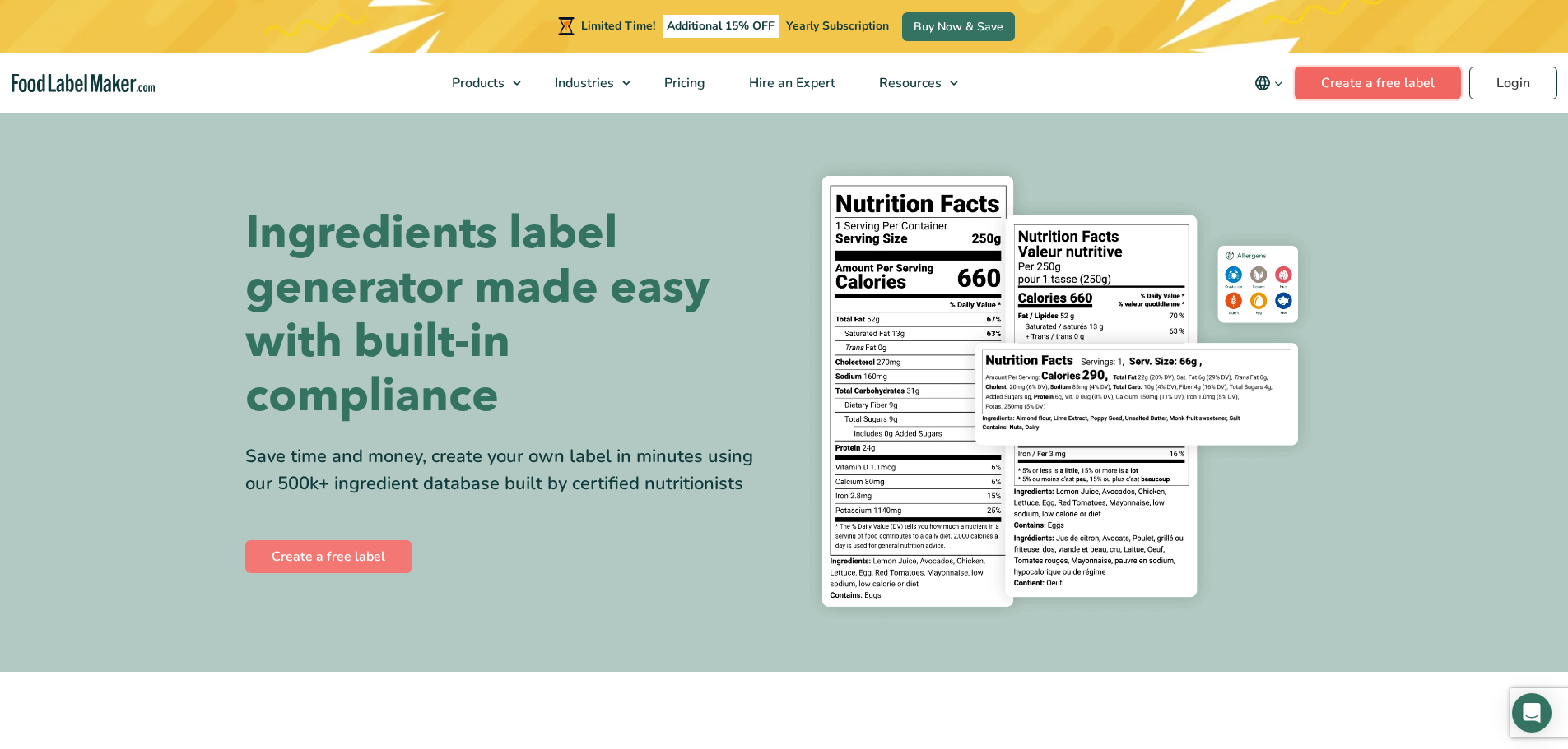
click at [1381, 79] on link "Create a free label" at bounding box center [1377, 82] width 166 height 32
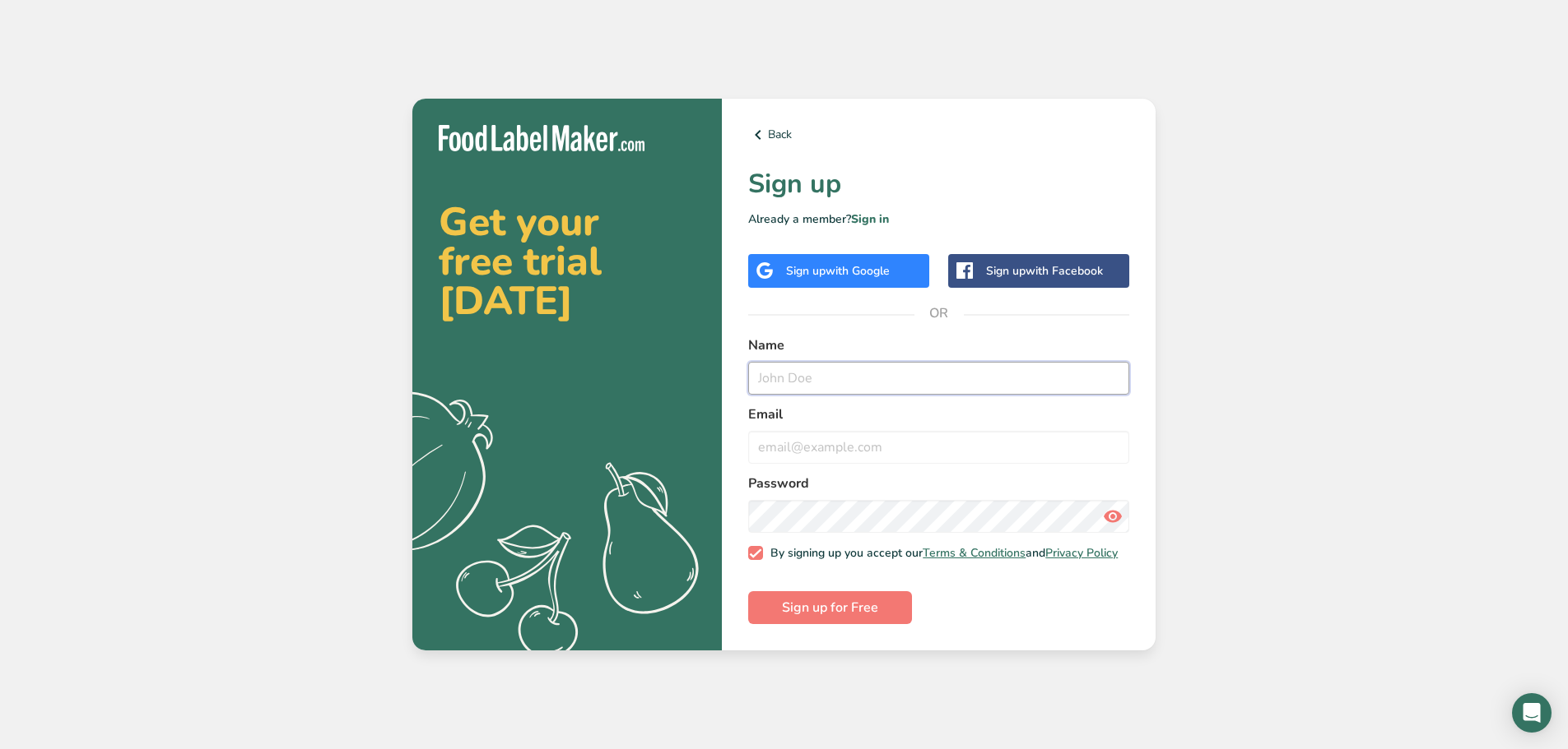
click at [815, 374] on input "text" at bounding box center [938, 377] width 381 height 32
click at [839, 604] on span "Sign up for Free" at bounding box center [830, 608] width 97 height 20
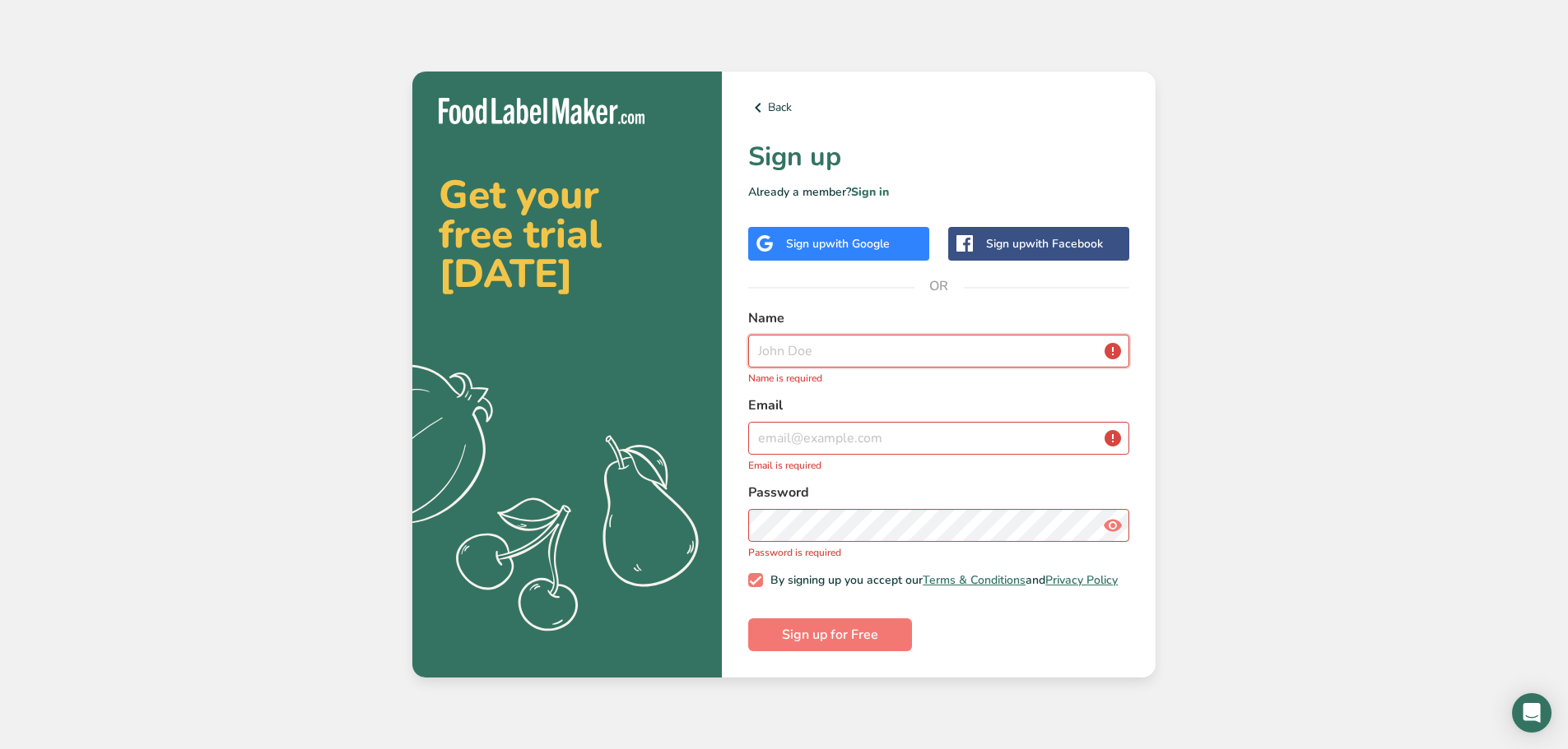
click at [864, 344] on input "text" at bounding box center [938, 351] width 381 height 32
type input "g"
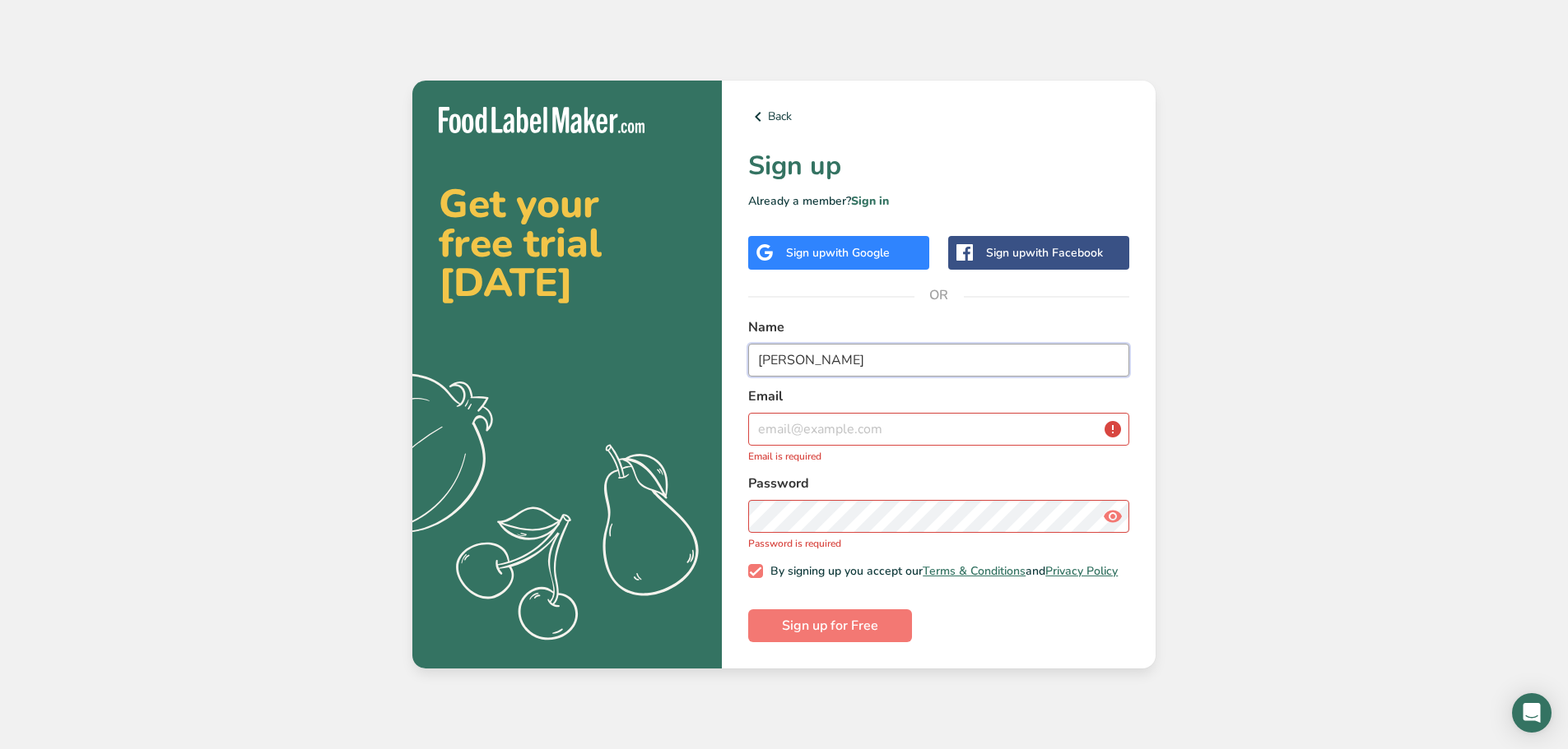
type input "GORAN TUDZAROV"
click at [944, 426] on input "email" at bounding box center [938, 429] width 381 height 32
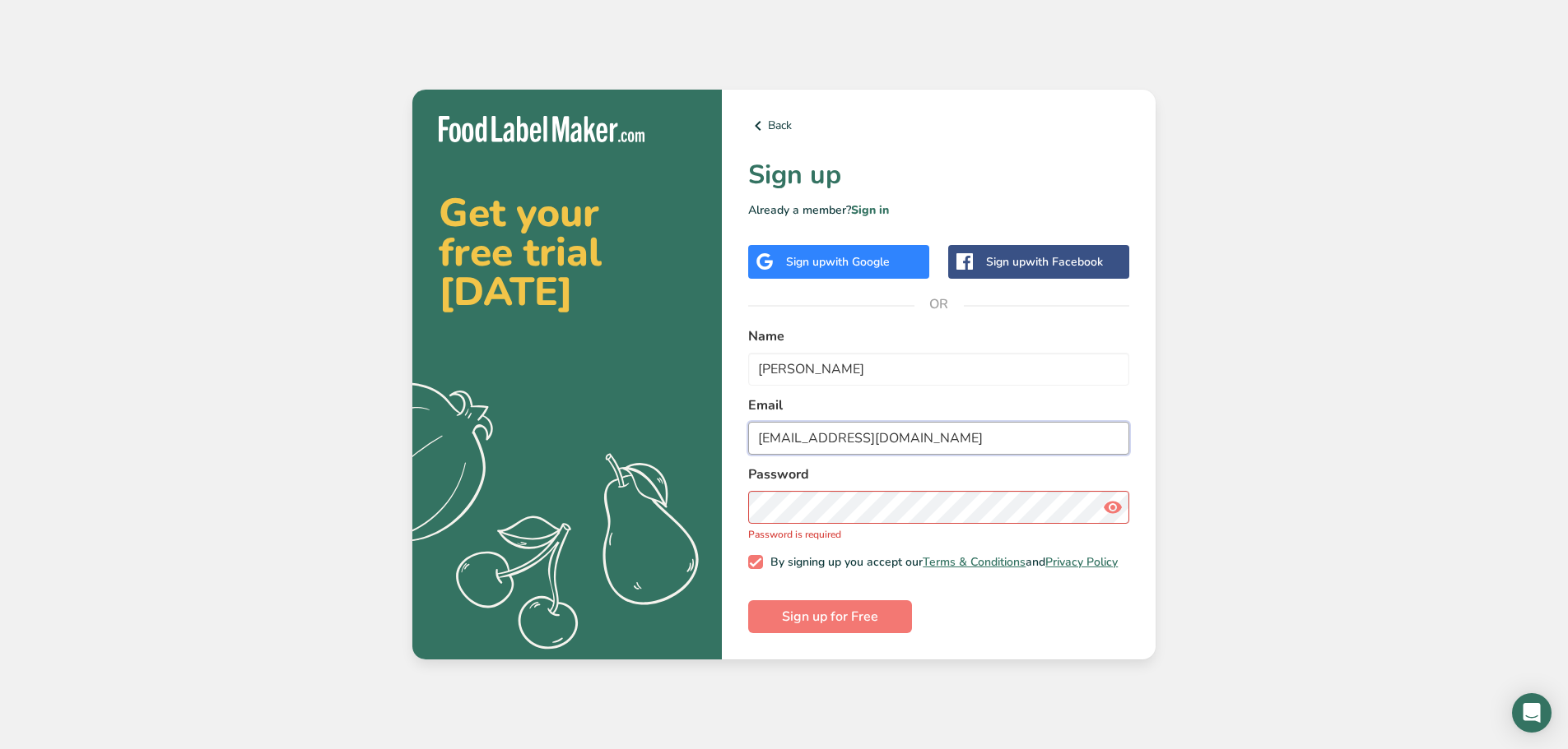
type input "tudzarov.igadapto@hotmail.com"
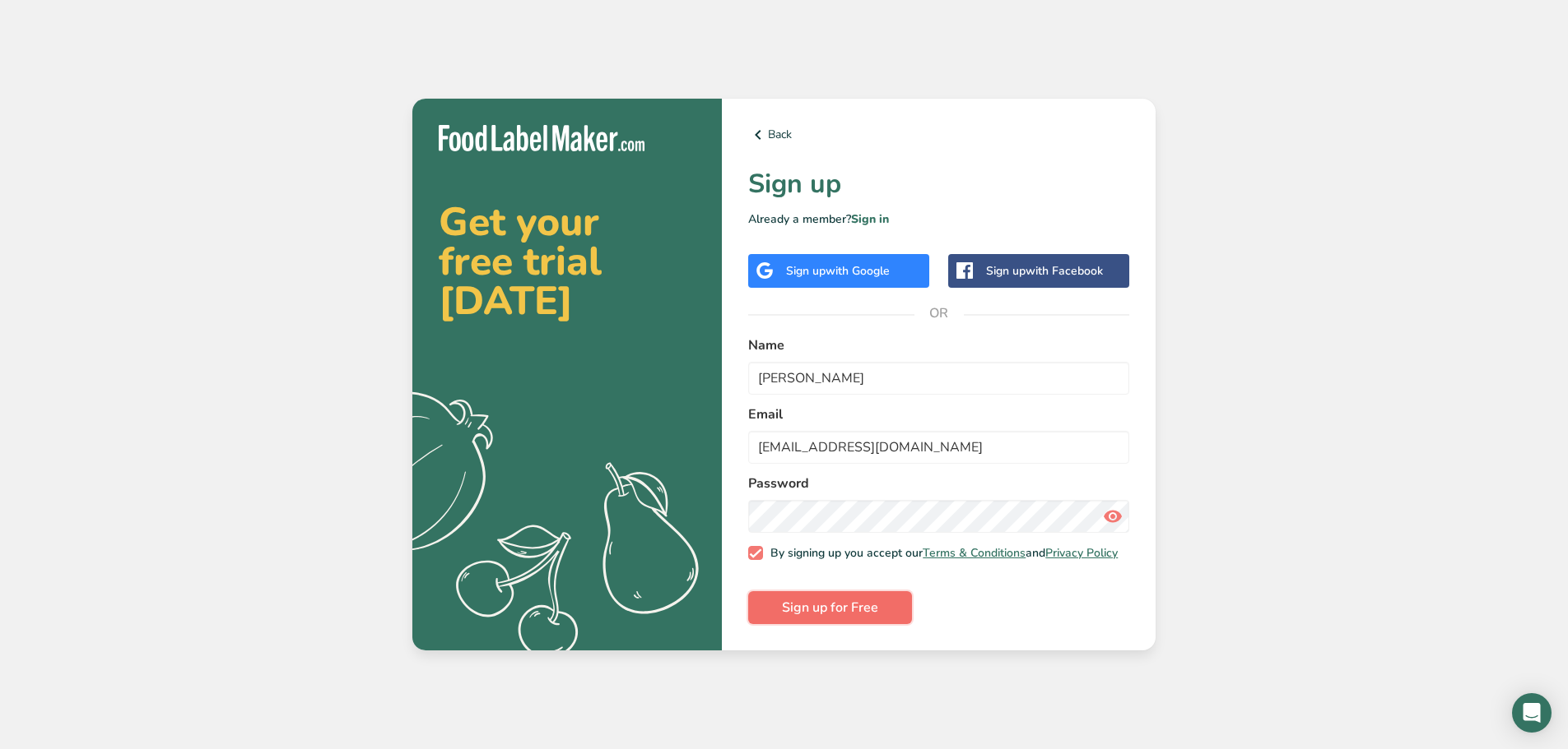
click at [854, 617] on span "Sign up for Free" at bounding box center [830, 608] width 97 height 20
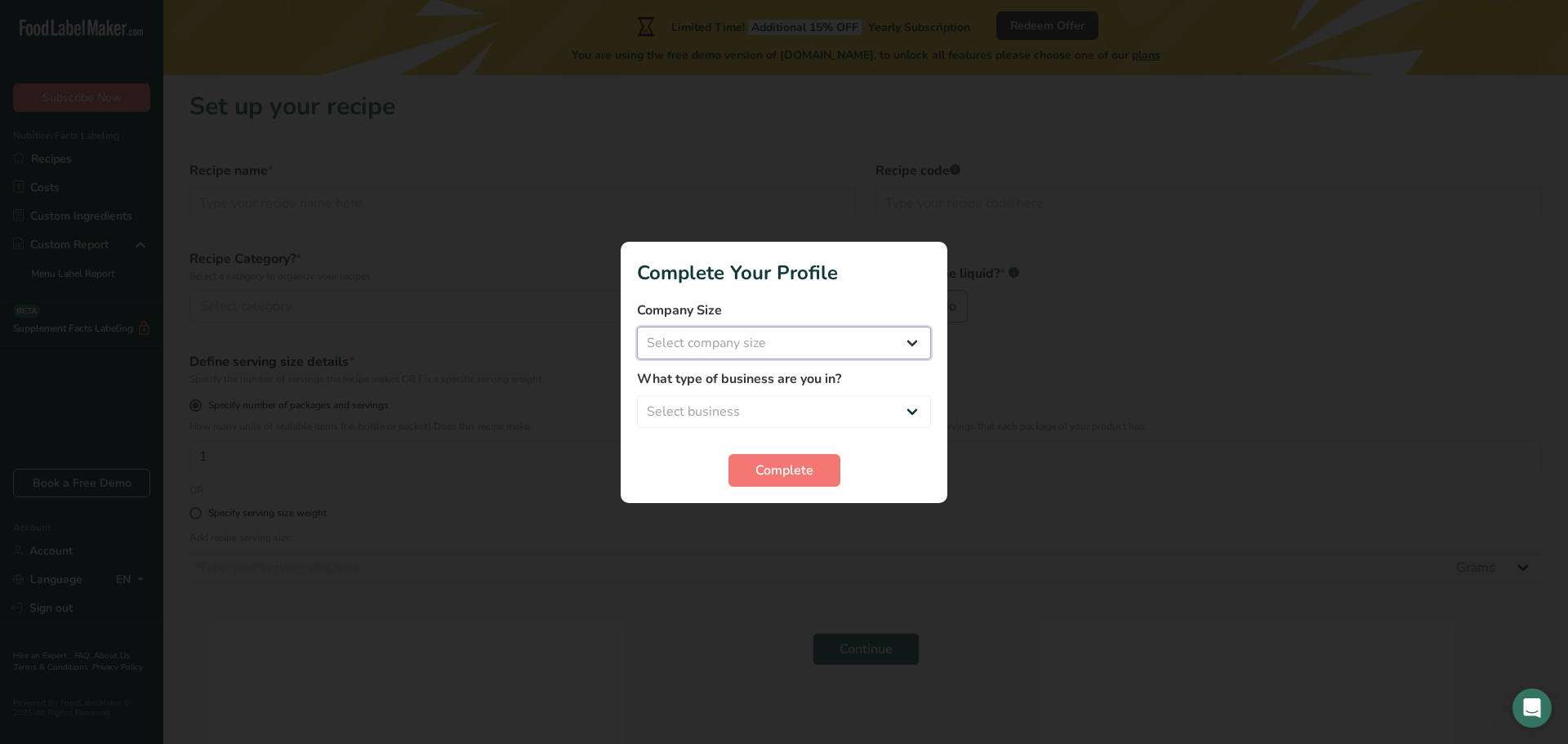
click at [913, 343] on select "Select company size Fewer than 10 Employees 10 to 50 Employees 51 to 500 Employ…" at bounding box center [784, 343] width 294 height 32
select select "2"
click at [637, 327] on select "Select company size Fewer than 10 Employees 10 to 50 Employees 51 to 500 Employ…" at bounding box center [784, 343] width 294 height 32
click at [918, 412] on select "Select business Packaged Food Manufacturer Restaurant & Cafe Bakery Meal Plans …" at bounding box center [784, 411] width 294 height 32
select select "8"
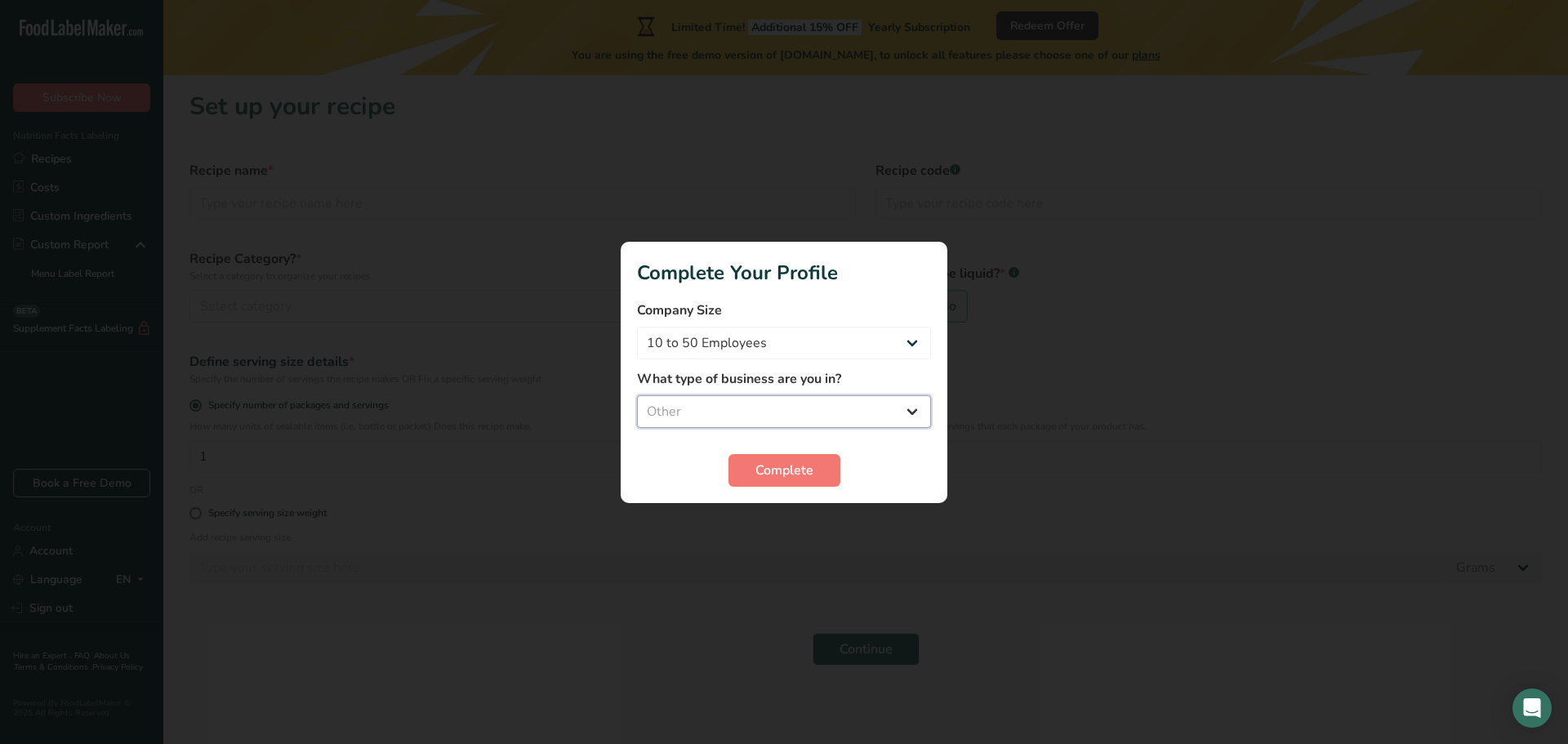
click at [637, 396] on select "Select business Packaged Food Manufacturer Restaurant & Cafe Bakery Meal Plans …" at bounding box center [784, 411] width 294 height 32
click at [783, 473] on span "Complete" at bounding box center [784, 471] width 58 height 20
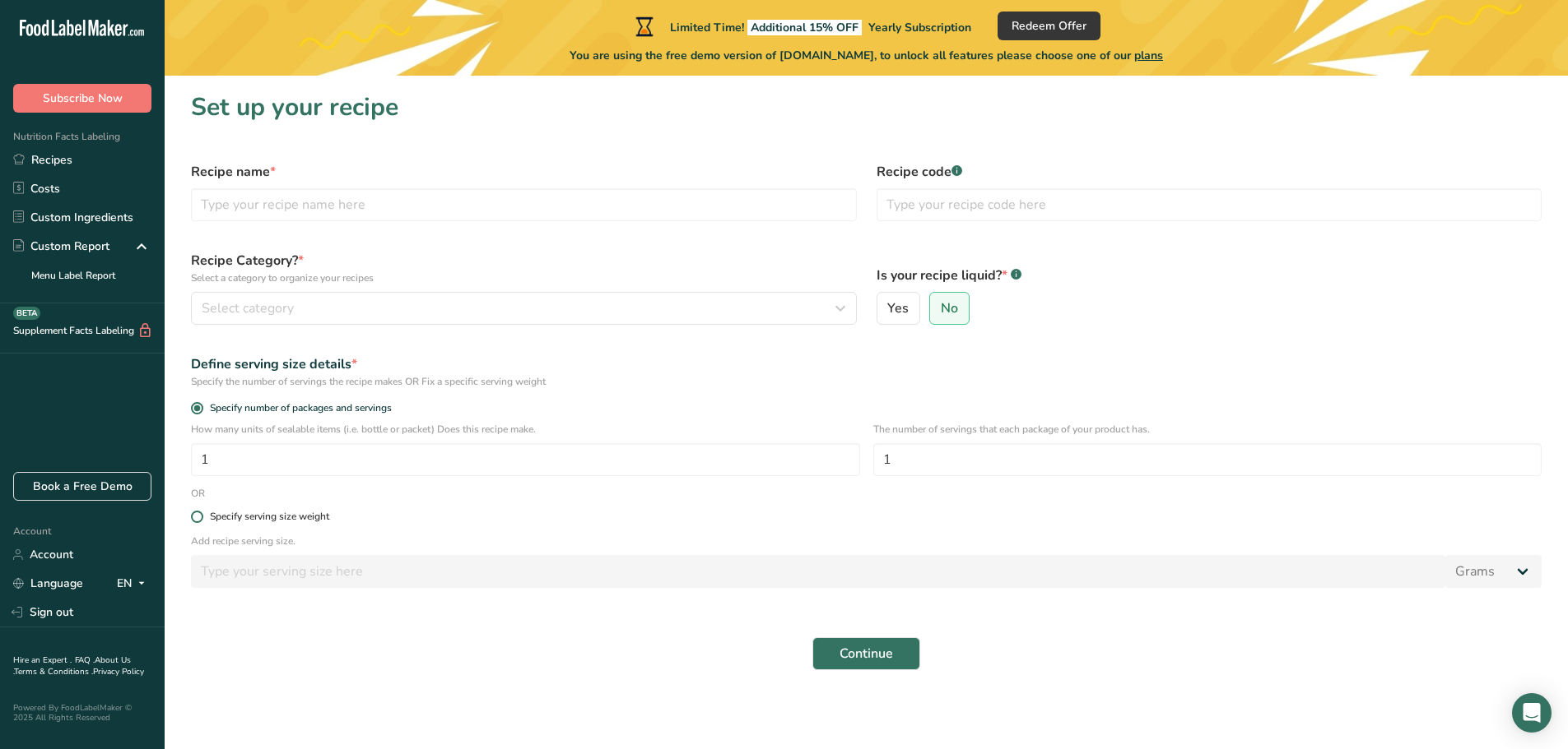
click at [198, 513] on span at bounding box center [197, 517] width 13 height 12
click at [198, 513] on input "Specify serving size weight" at bounding box center [196, 517] width 11 height 11
radio input "true"
radio input "false"
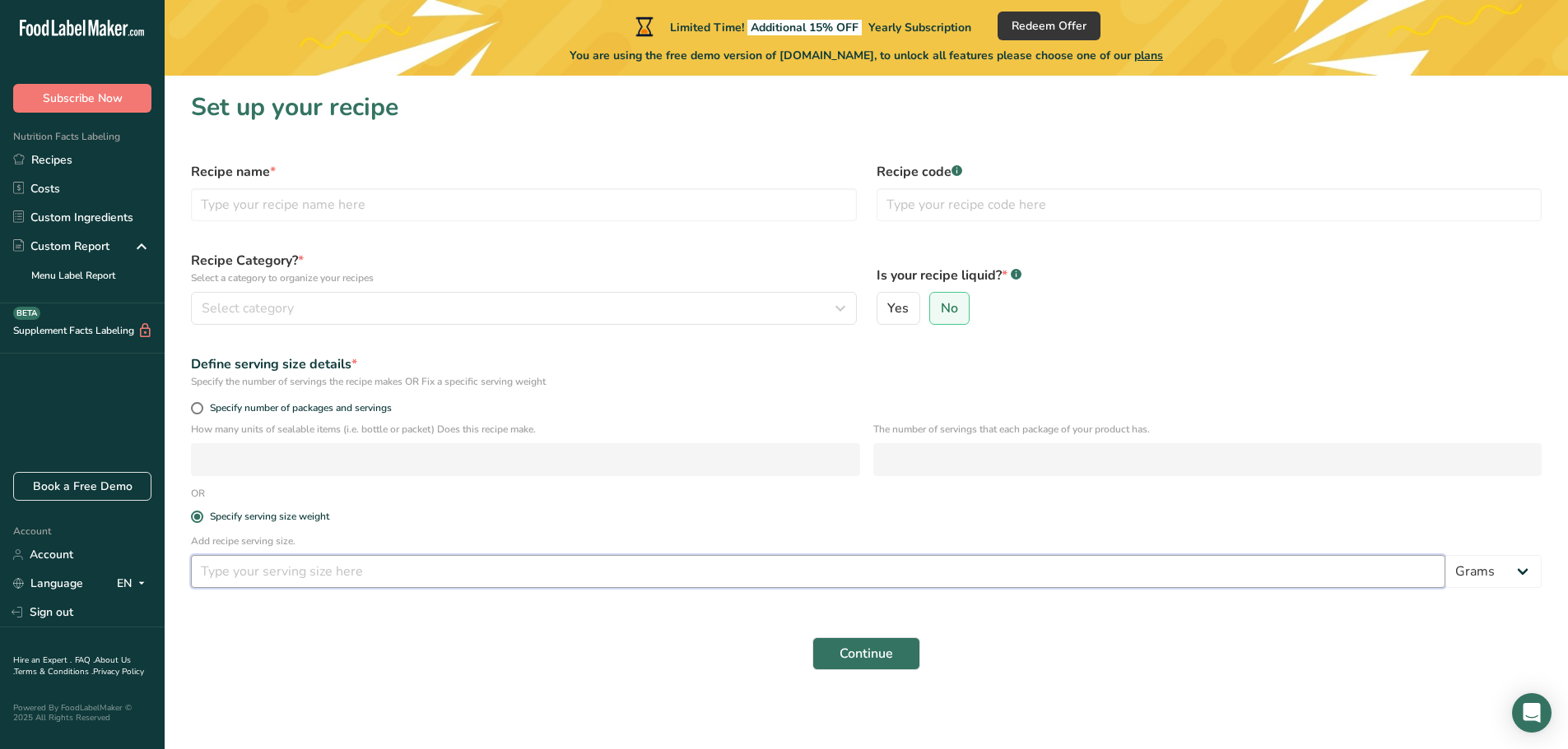
click at [338, 575] on input "number" at bounding box center [818, 571] width 1255 height 32
type input "1"
click at [834, 659] on button "Continue" at bounding box center [865, 653] width 108 height 32
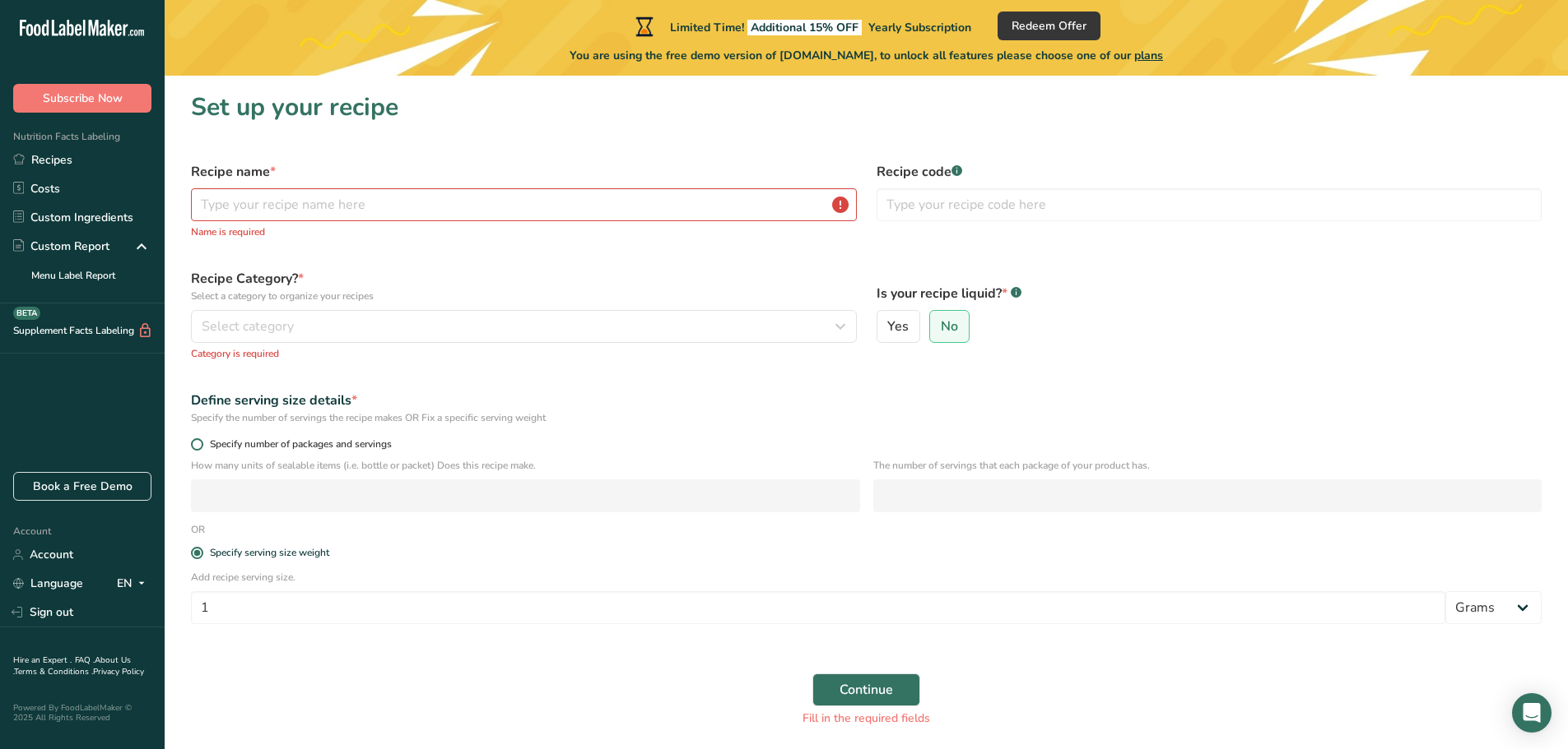
click at [198, 446] on span at bounding box center [197, 444] width 13 height 12
click at [198, 446] on input "Specify number of packages and servings" at bounding box center [196, 444] width 11 height 11
radio input "true"
radio input "false"
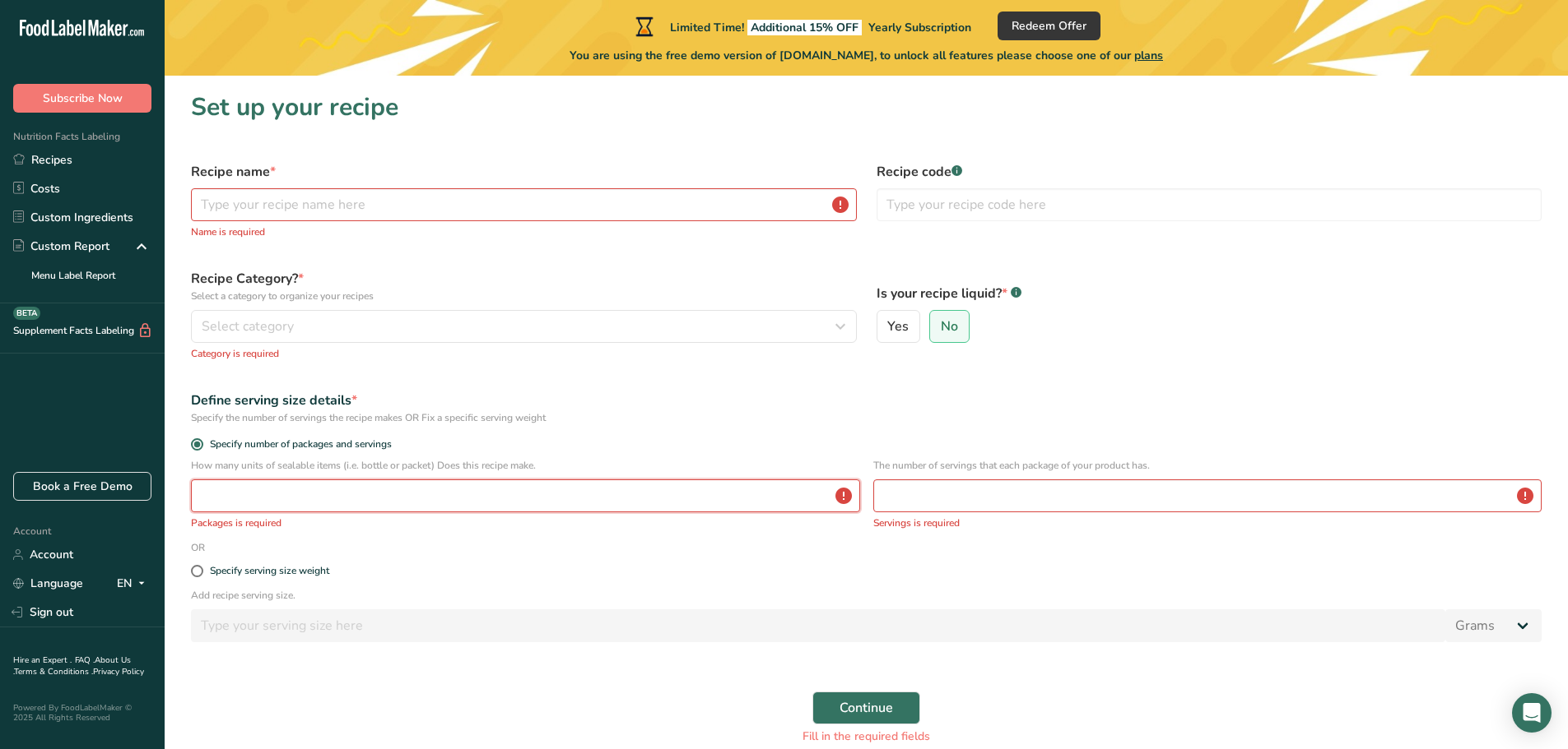
click at [304, 498] on input "number" at bounding box center [525, 496] width 669 height 32
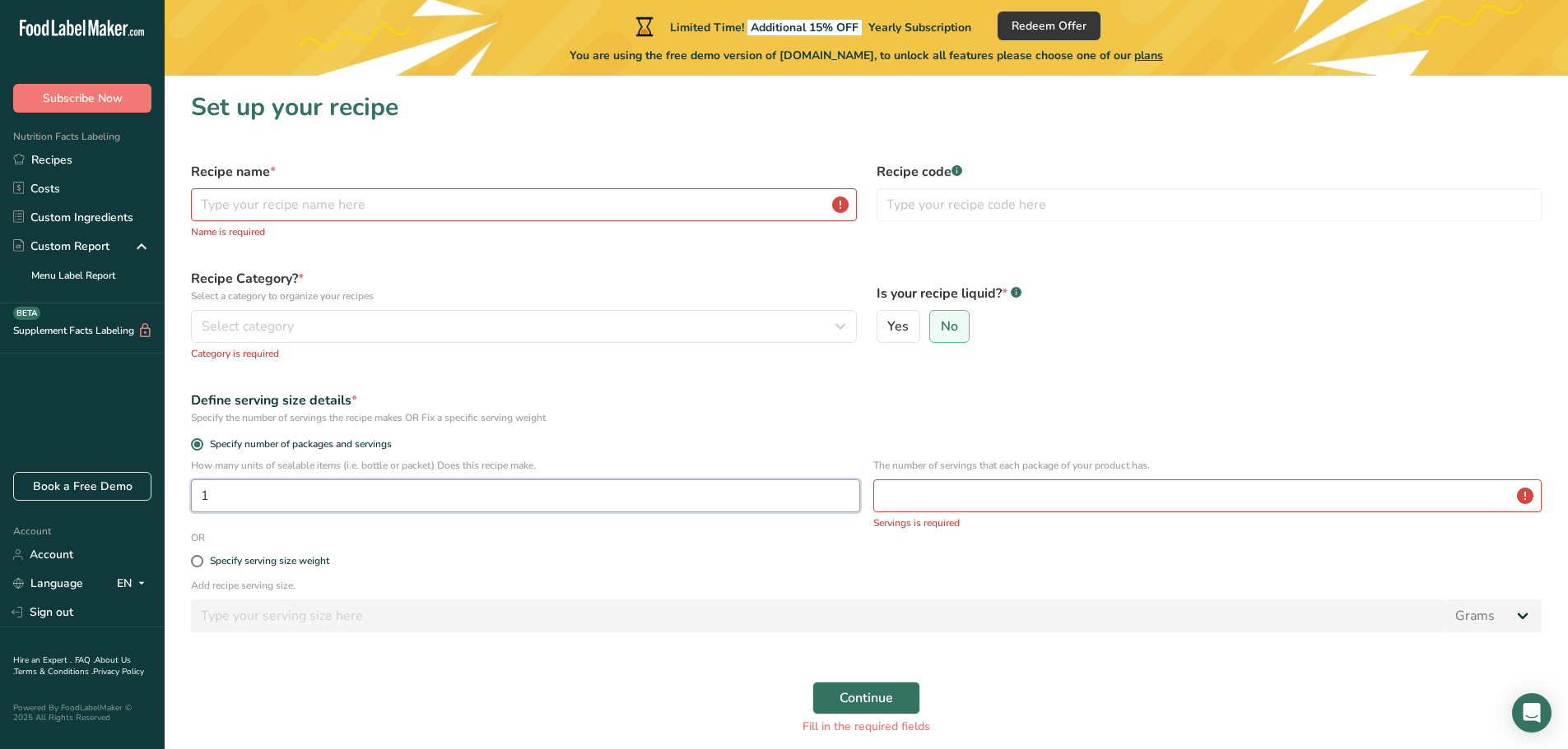
type input "1"
click at [969, 495] on input "number" at bounding box center [1207, 496] width 669 height 32
type input "1"
click at [198, 552] on span at bounding box center [197, 553] width 13 height 12
click at [198, 552] on input "Specify serving size weight" at bounding box center [196, 552] width 11 height 11
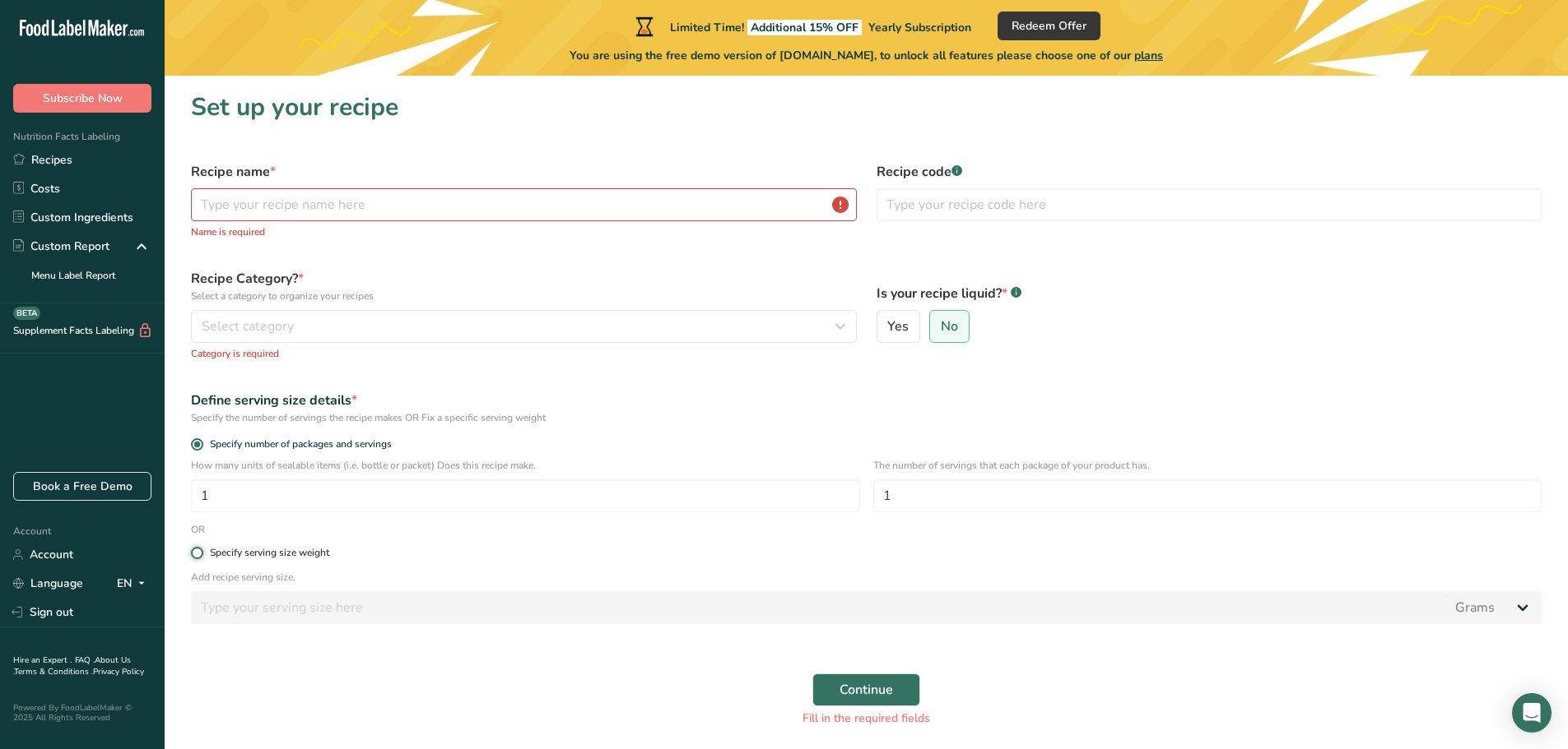
radio input "true"
radio input "false"
